Goal: Task Accomplishment & Management: Complete application form

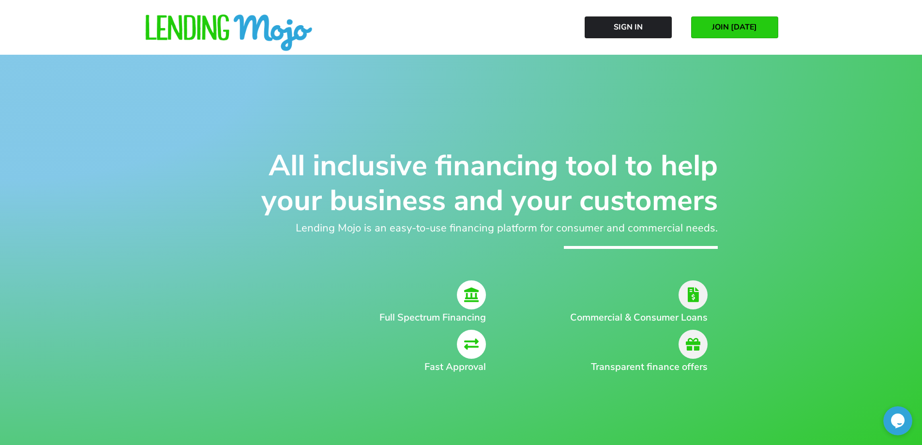
click at [734, 21] on link "JOIN [DATE]" at bounding box center [734, 27] width 87 height 22
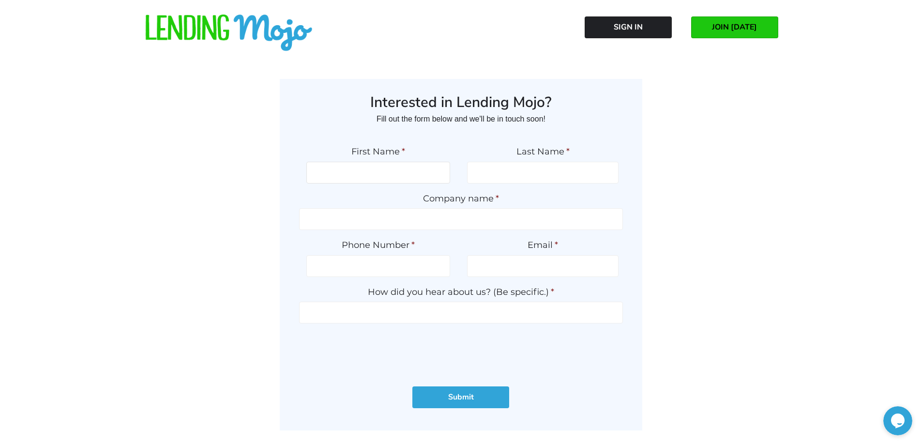
click at [345, 176] on input "First Name *" at bounding box center [378, 173] width 144 height 22
type input "AWASE"
type input "ULHAQ"
type input "American Auto Bensalem Inc"
type input "2673320768"
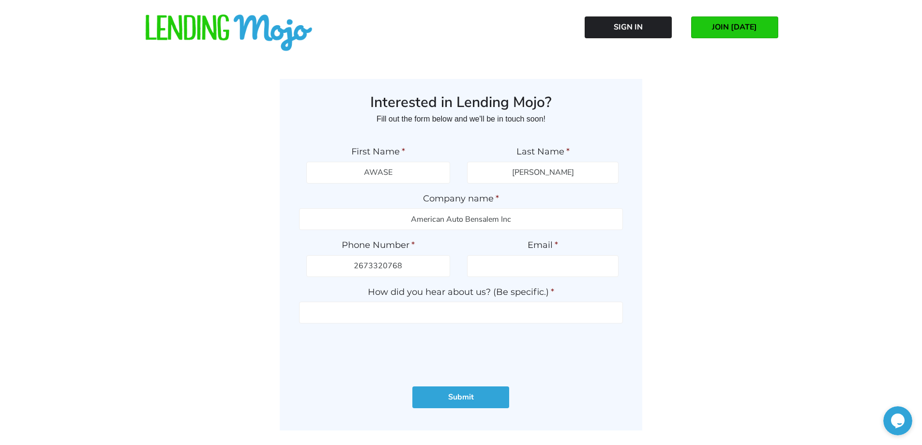
type input "AMERICANAUTOBENSALEM@GMAIL.COM"
type input "(267) 332-0768"
click at [445, 397] on input "Submit" at bounding box center [460, 397] width 97 height 22
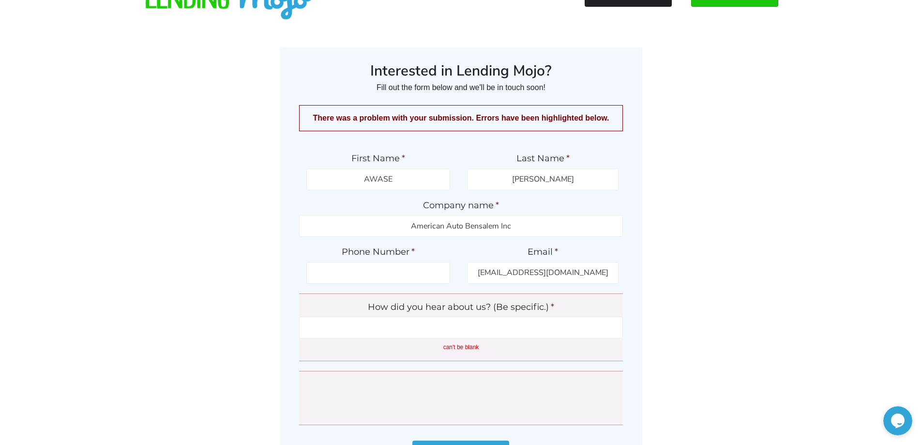
scroll to position [48, 0]
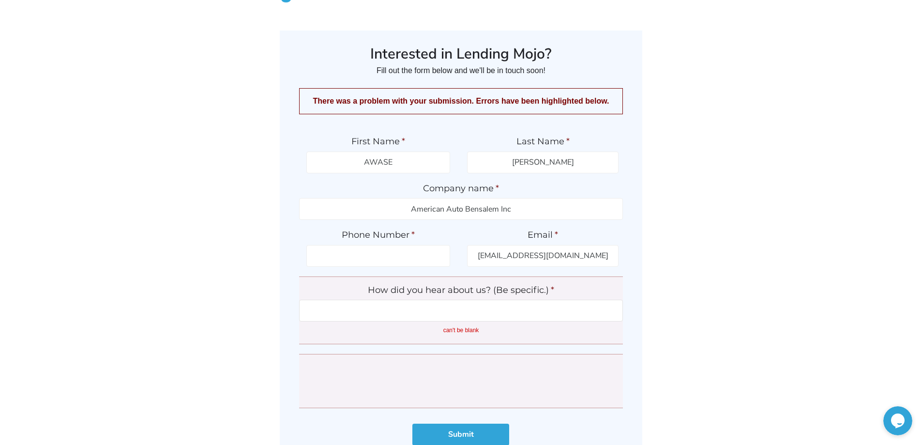
click at [438, 310] on input "How did you hear about us? (Be specific.) *" at bounding box center [461, 310] width 324 height 22
type input "gwc"
click at [443, 424] on input "Submit" at bounding box center [460, 434] width 97 height 22
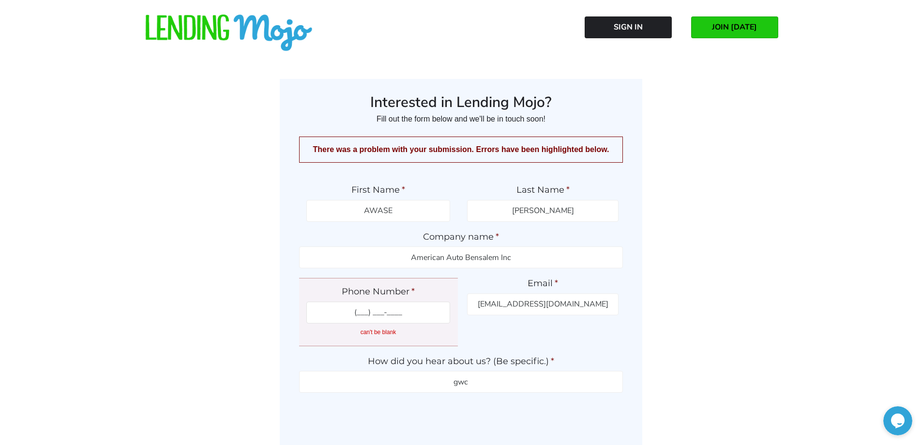
click at [369, 314] on input "(___) ___-____" at bounding box center [378, 312] width 144 height 22
type input "(267) 332-0768"
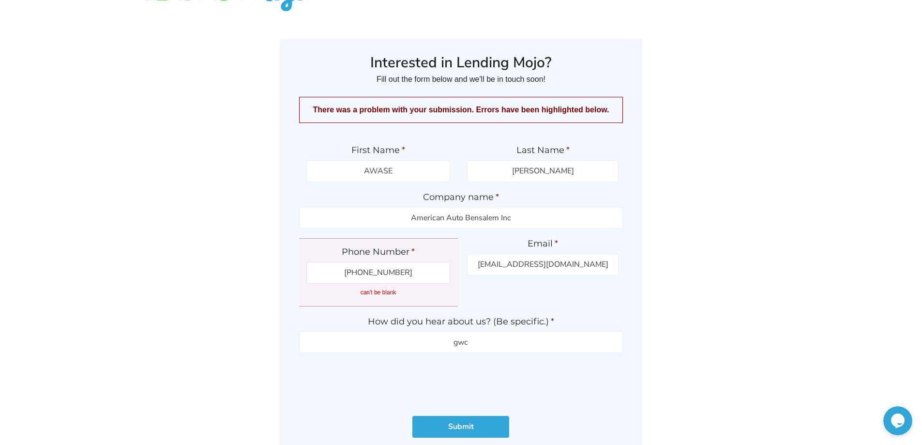
scroll to position [97, 0]
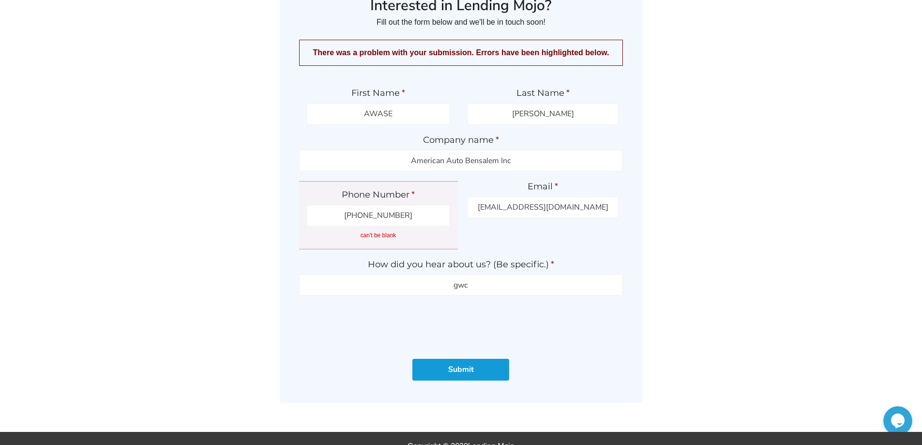
click at [468, 374] on input "Submit" at bounding box center [460, 370] width 97 height 22
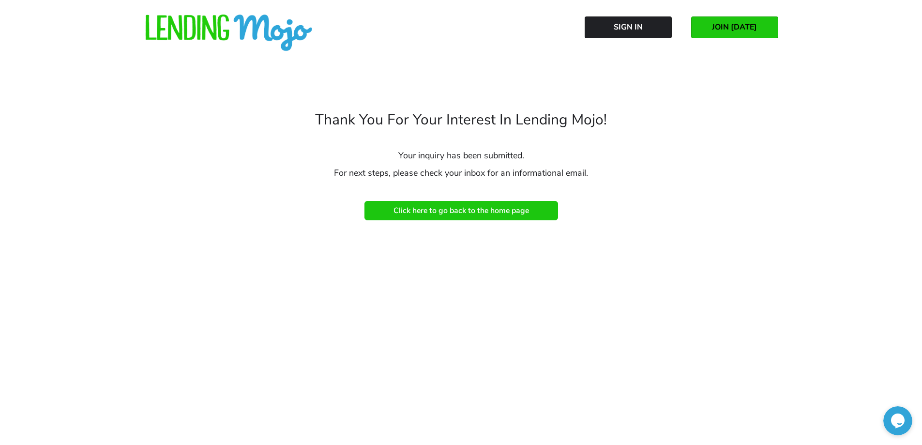
click at [416, 210] on span "Click here to go back to the home page" at bounding box center [460, 210] width 135 height 9
